Goal: Find specific page/section: Find specific page/section

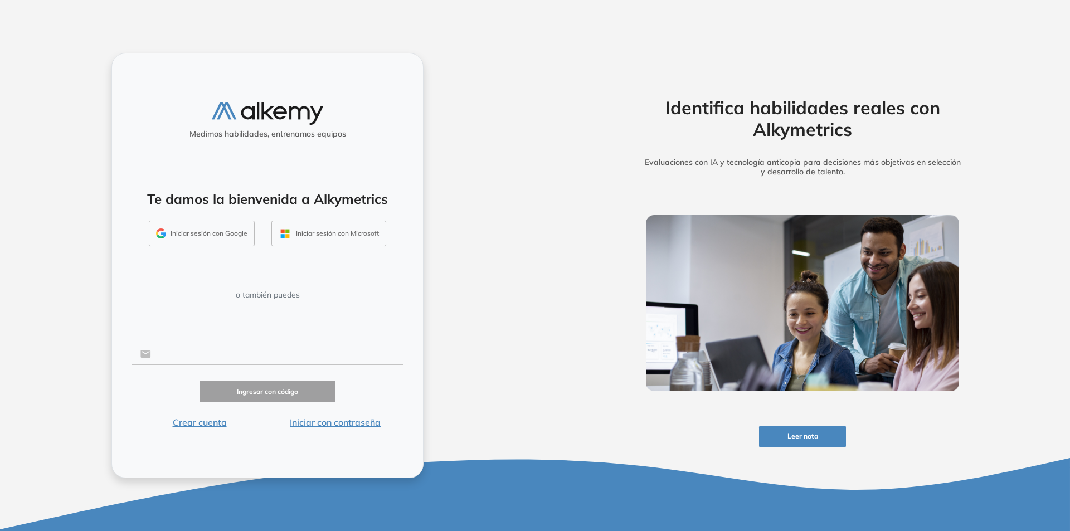
click at [250, 348] on input "text" at bounding box center [277, 353] width 252 height 21
type input "**********"
click at [241, 396] on button "Ingresar con código" at bounding box center [268, 392] width 136 height 22
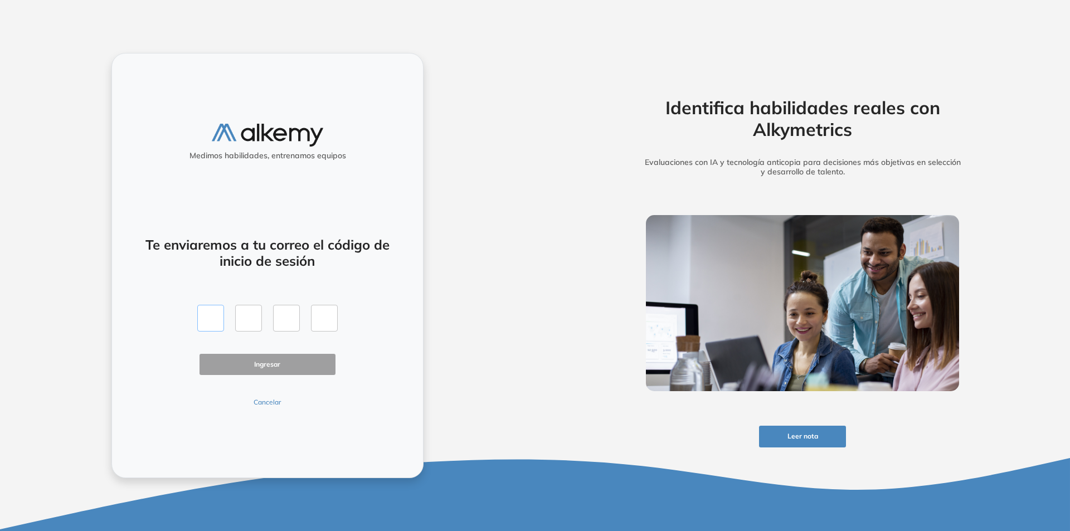
click at [222, 320] on input "text" at bounding box center [210, 318] width 27 height 27
type input "*"
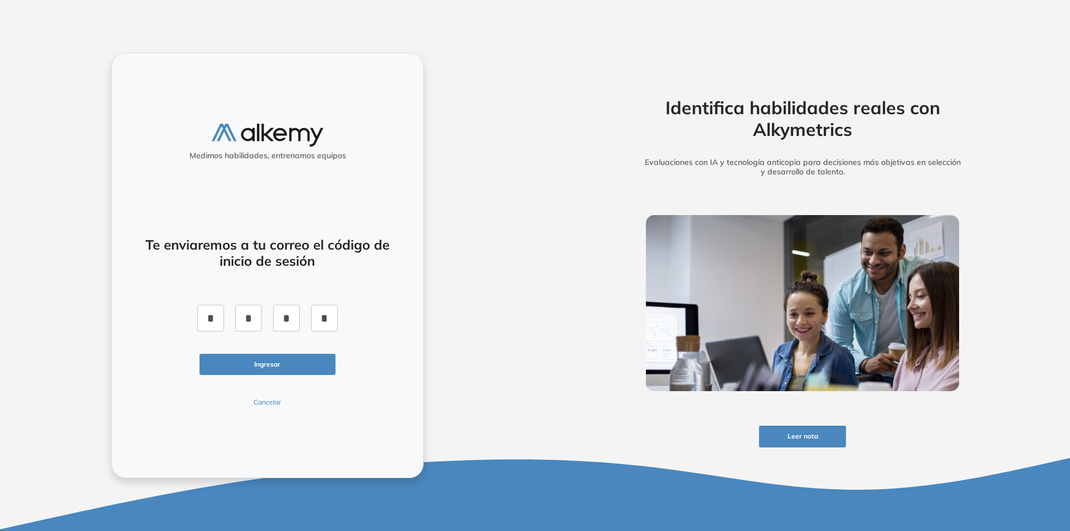
click at [241, 367] on button "Ingresar" at bounding box center [268, 365] width 136 height 22
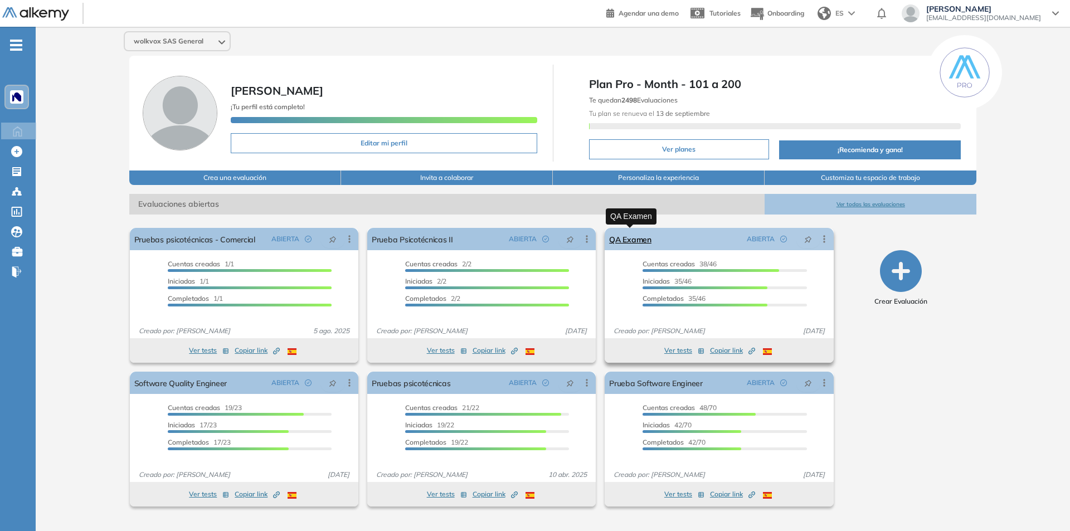
click at [629, 239] on link "QA Examen" at bounding box center [630, 239] width 42 height 22
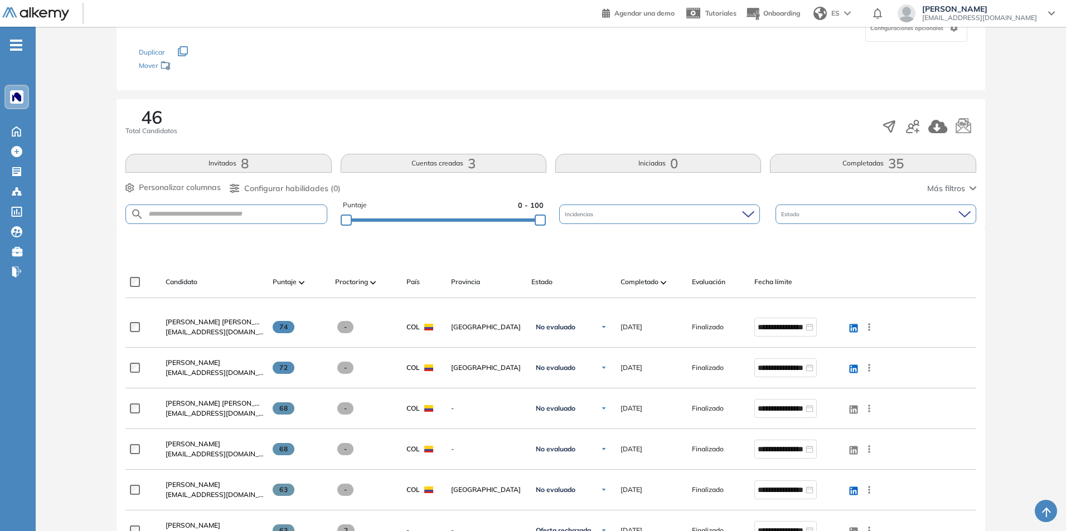
scroll to position [167, 0]
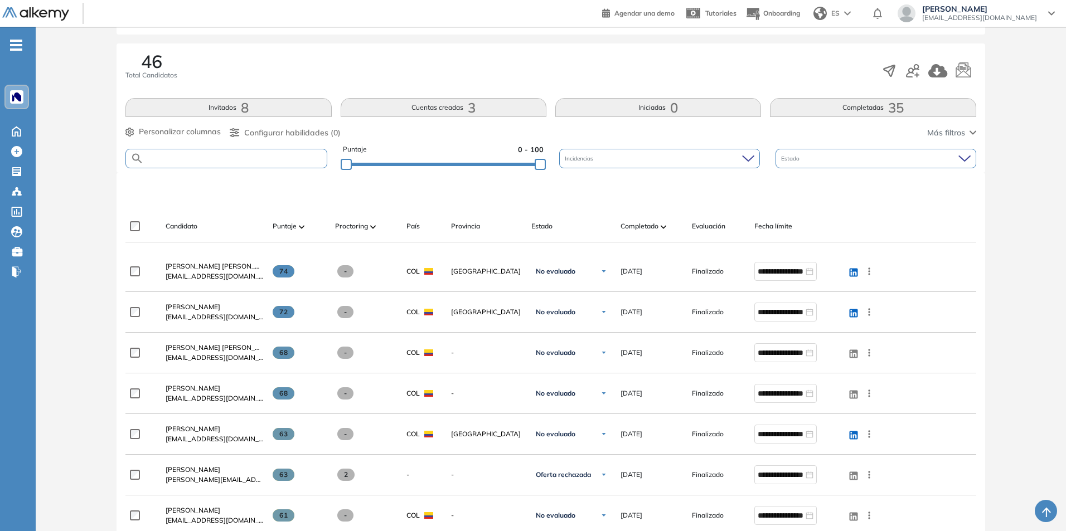
click at [196, 162] on input "text" at bounding box center [235, 158] width 182 height 8
type input "*******"
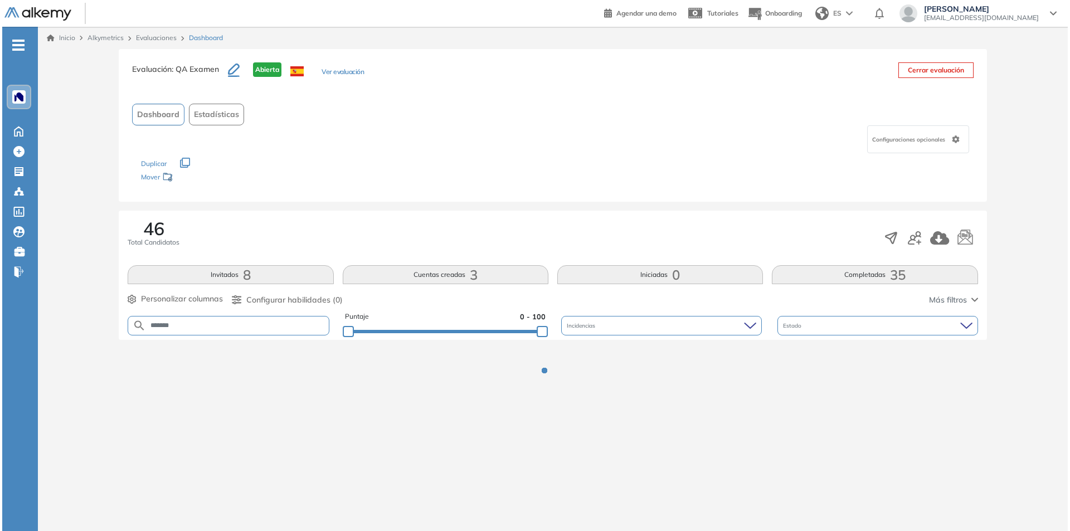
scroll to position [0, 0]
